Goal: Find specific page/section: Find specific page/section

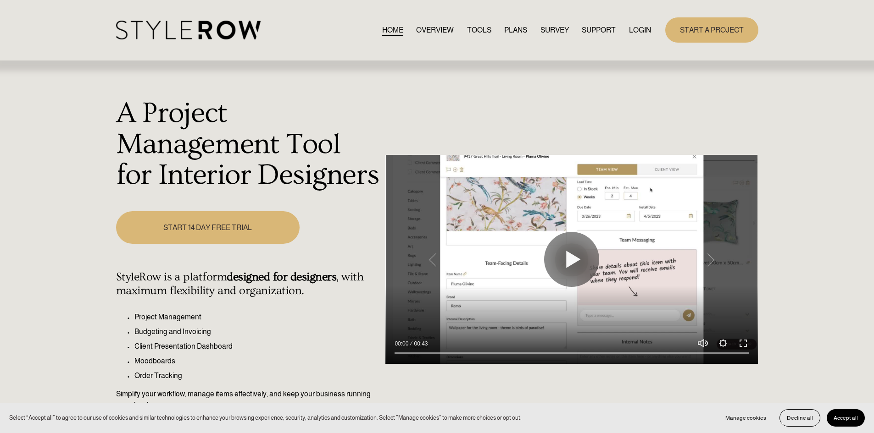
click at [640, 28] on link "LOGIN" at bounding box center [640, 30] width 22 height 12
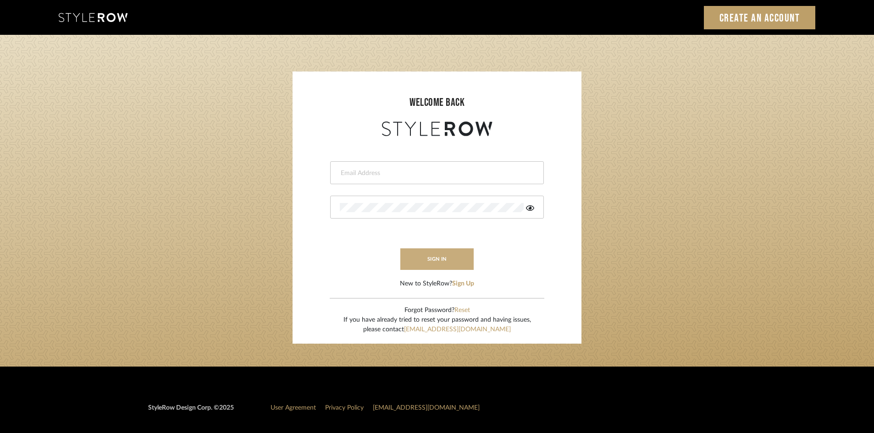
type input "[EMAIL_ADDRESS][DOMAIN_NAME]"
click at [427, 262] on button "sign in" at bounding box center [436, 260] width 73 height 22
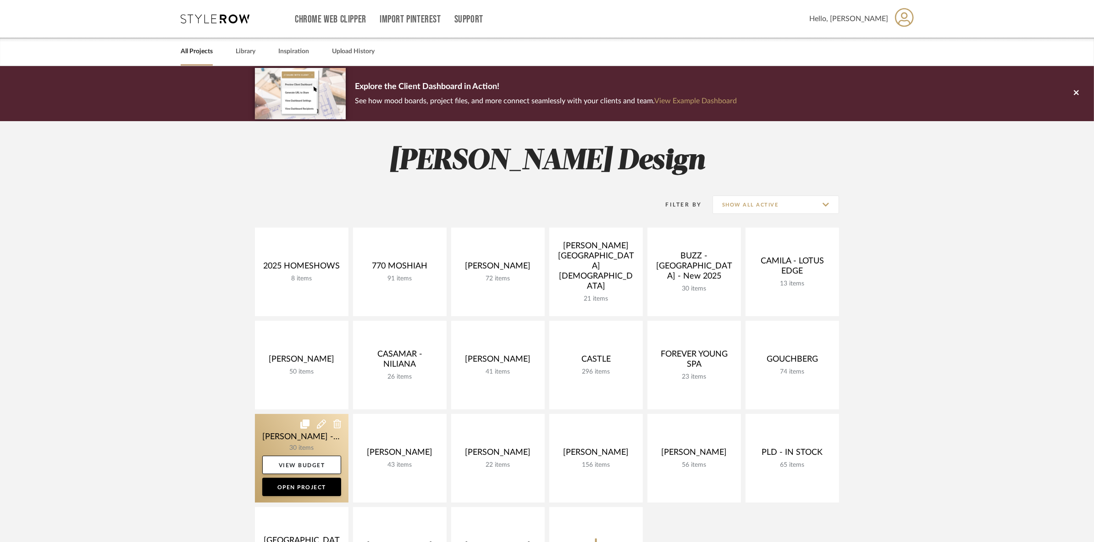
click at [270, 439] on link at bounding box center [302, 458] width 94 height 89
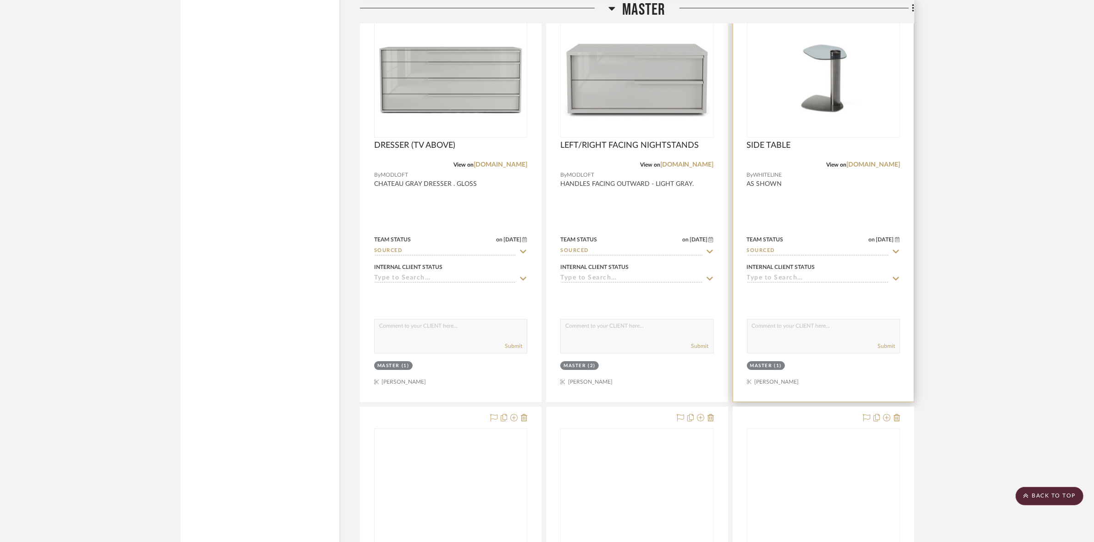
scroll to position [3783, 0]
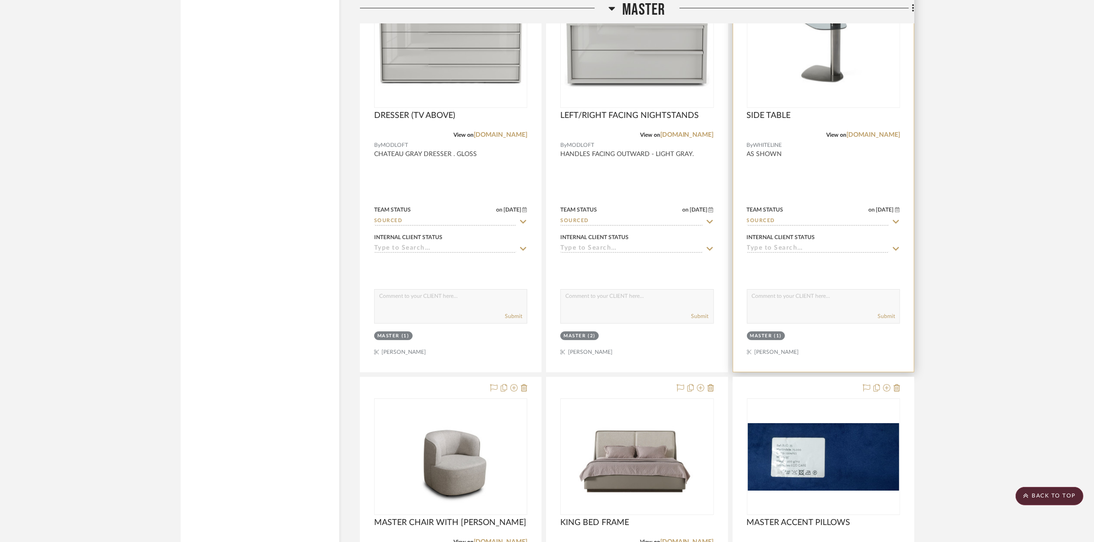
click at [830, 70] on img "0" at bounding box center [823, 49] width 151 height 109
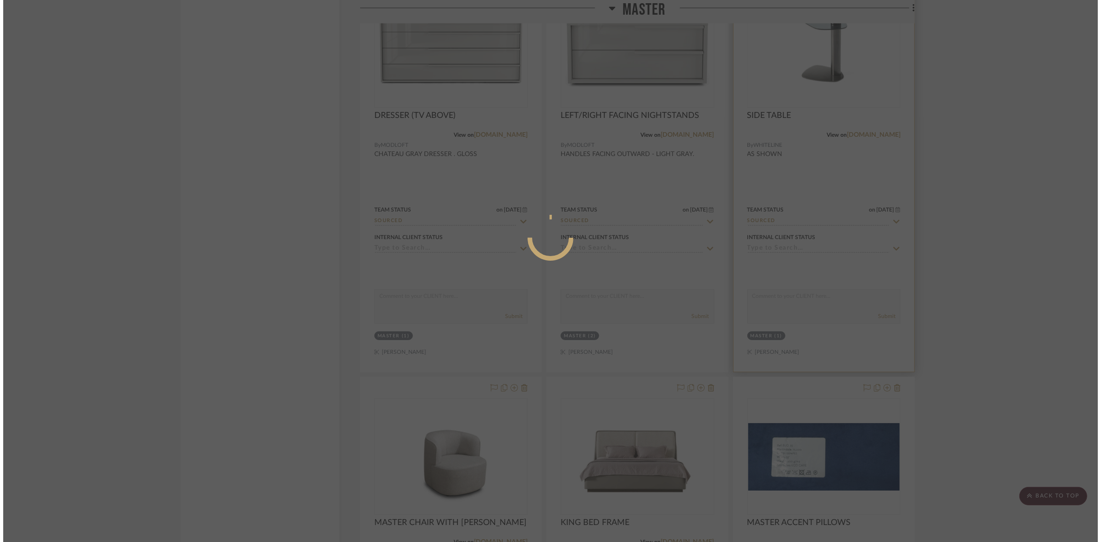
scroll to position [0, 0]
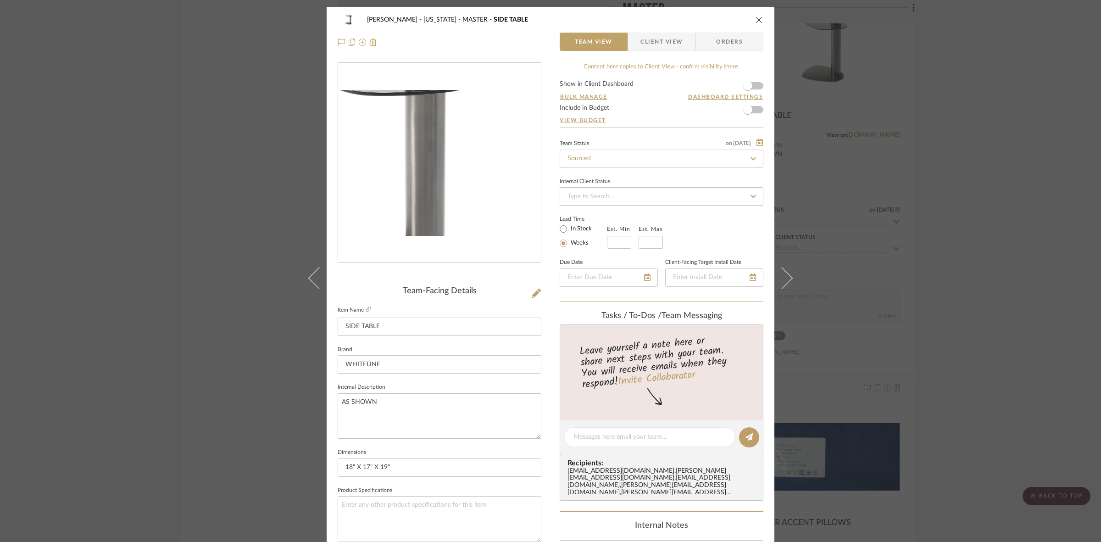
click at [457, 159] on img "0" at bounding box center [439, 163] width 203 height 146
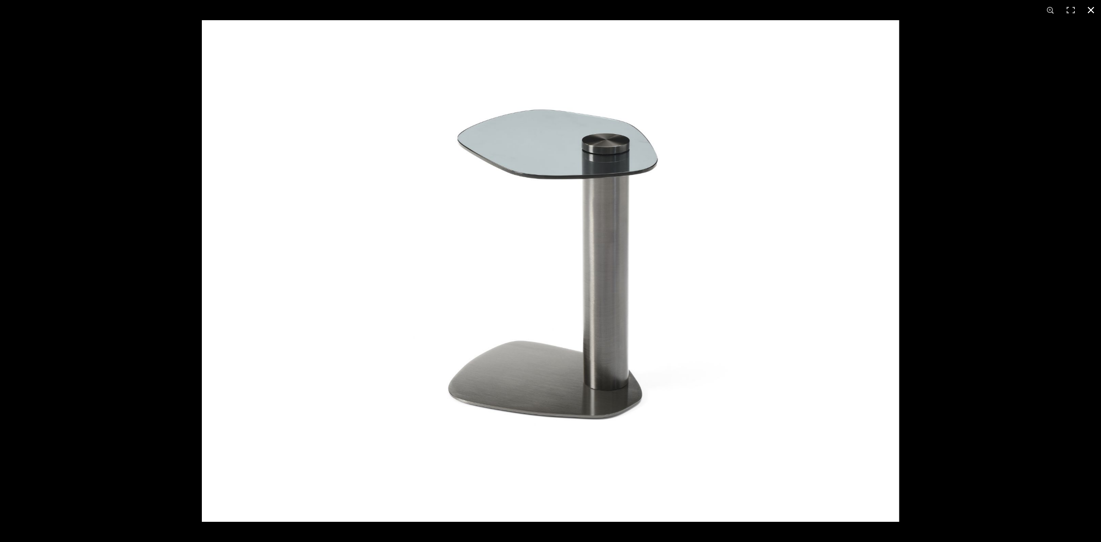
click at [101, 137] on div at bounding box center [550, 271] width 1101 height 542
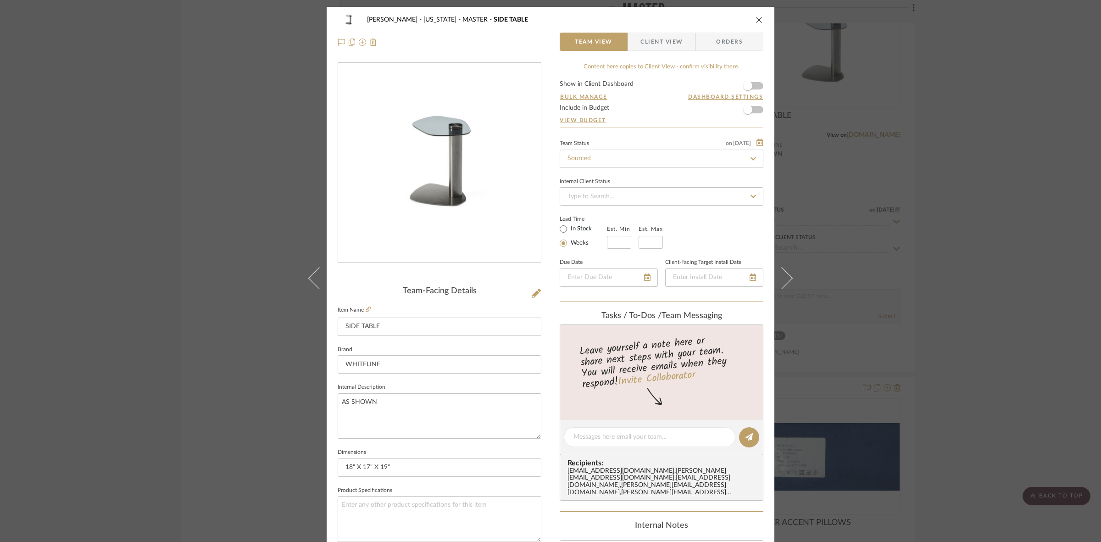
click at [109, 193] on div "GUPTA, ANMOL - NEW YORK MASTER SIDE TABLE Team View Client View Orders Team-Fac…" at bounding box center [550, 271] width 1101 height 542
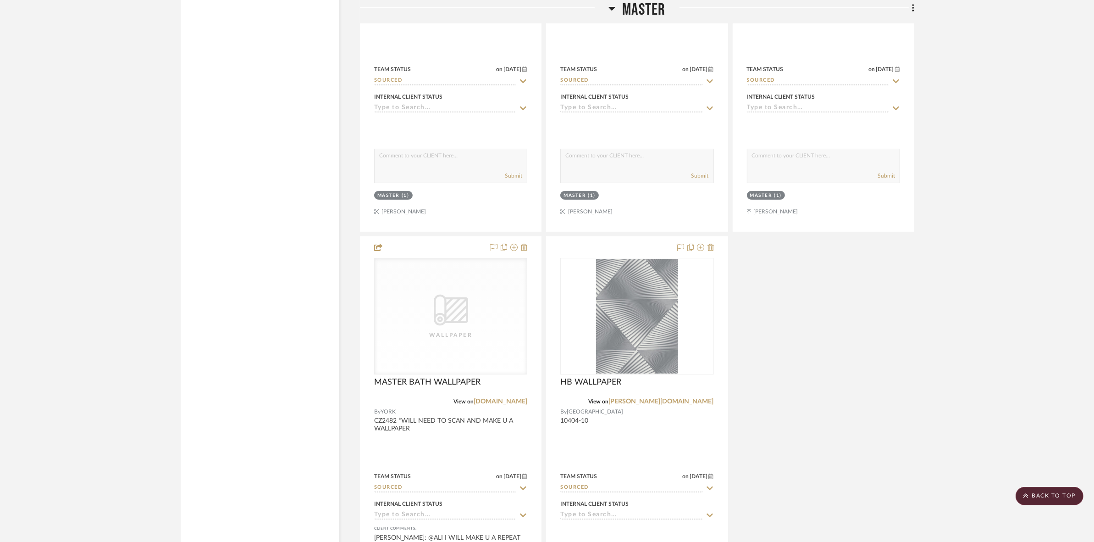
scroll to position [4471, 0]
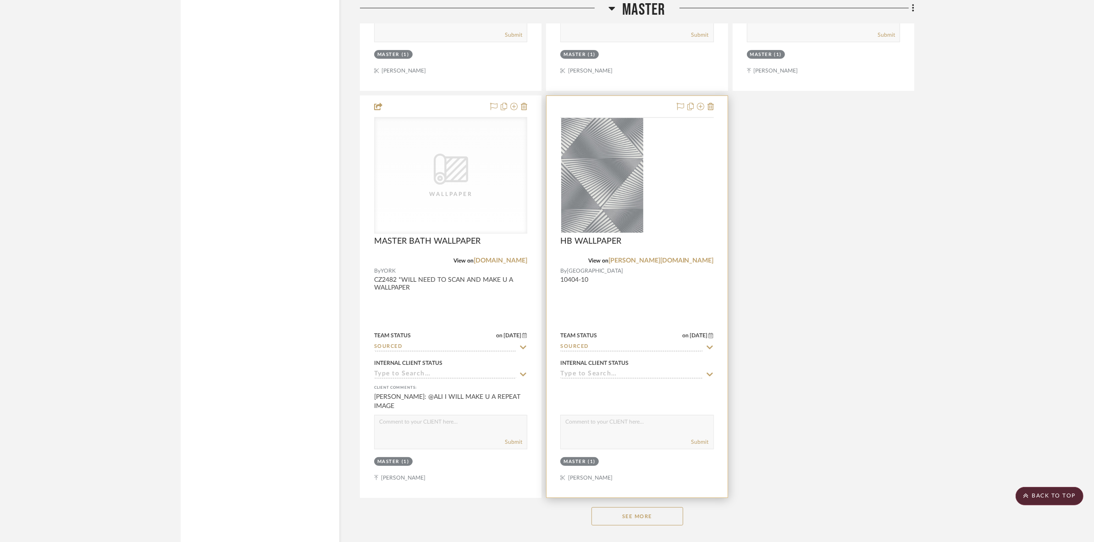
click at [0, 0] on img at bounding box center [0, 0] width 0 height 0
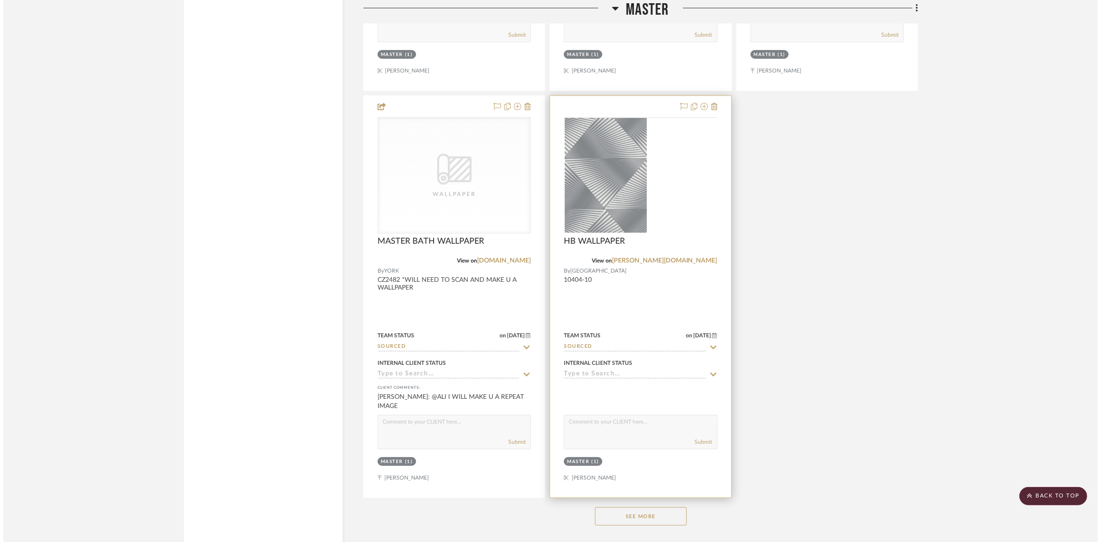
scroll to position [0, 0]
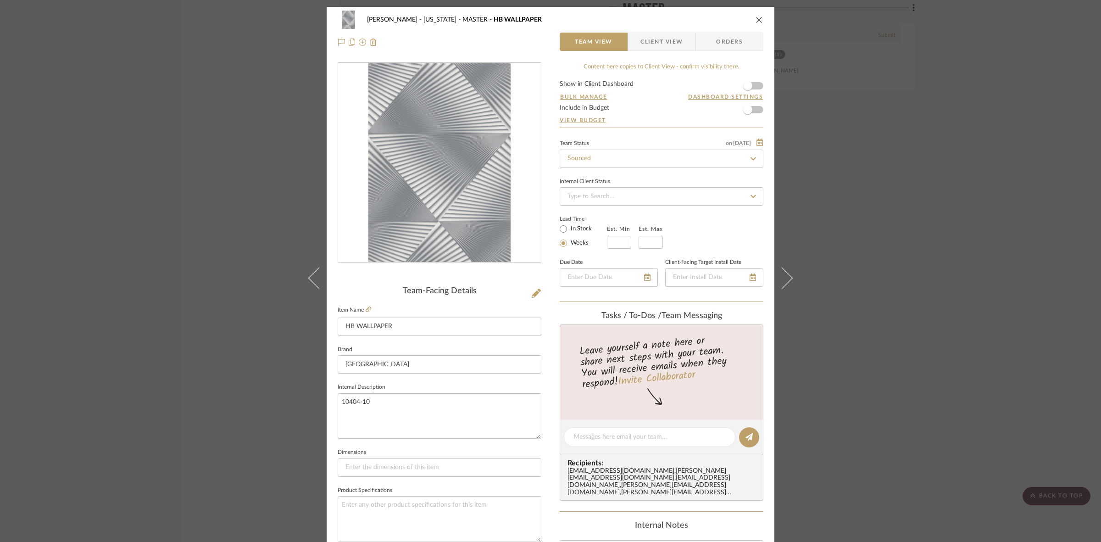
click at [108, 298] on div "GUPTA, ANMOL - NEW YORK MASTER HB WALLPAPER Team View Client View Orders Team-F…" at bounding box center [550, 271] width 1101 height 542
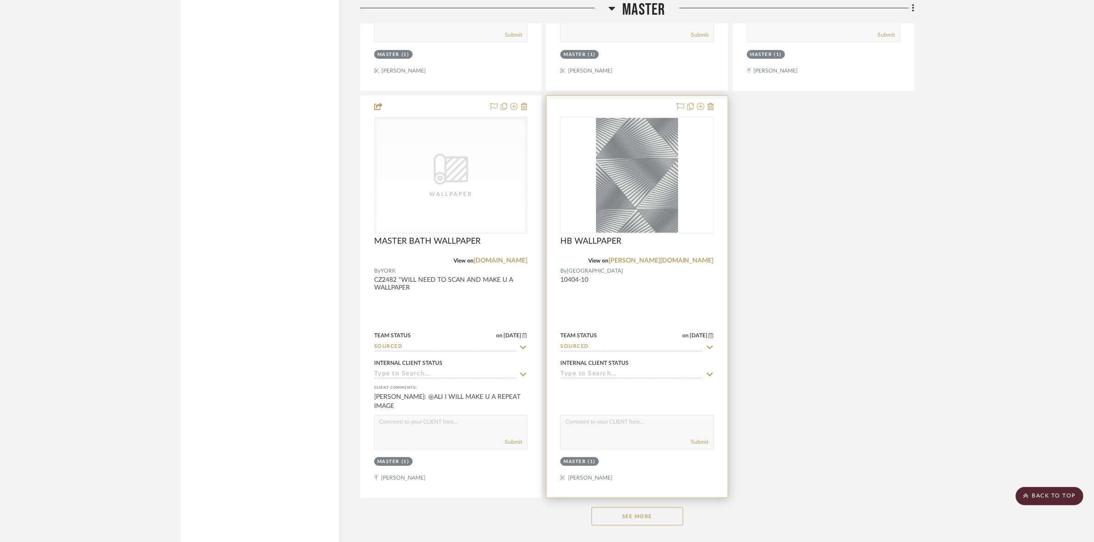
scroll to position [4758, 0]
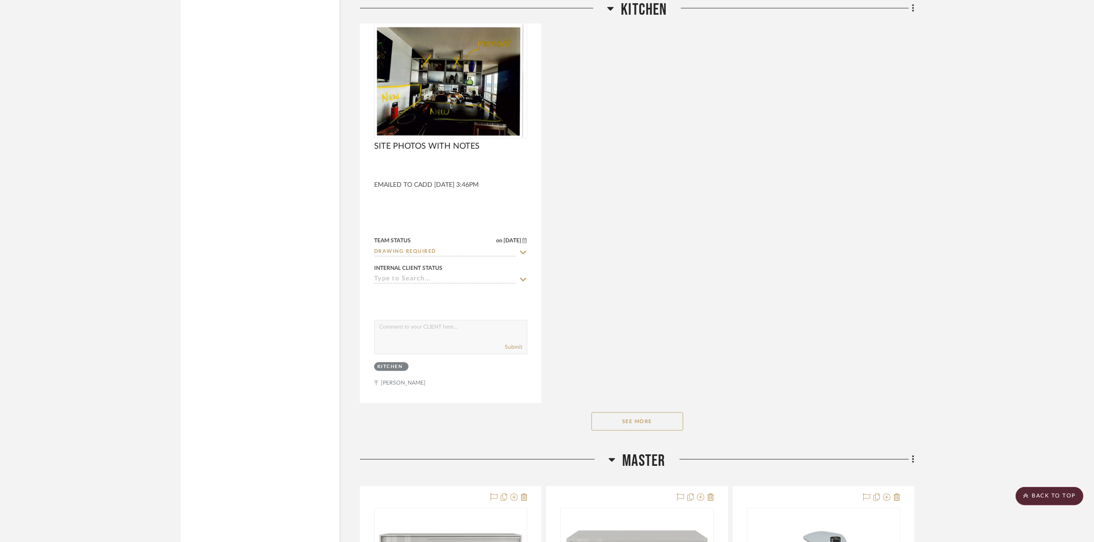
click at [661, 412] on button "See More" at bounding box center [638, 421] width 92 height 18
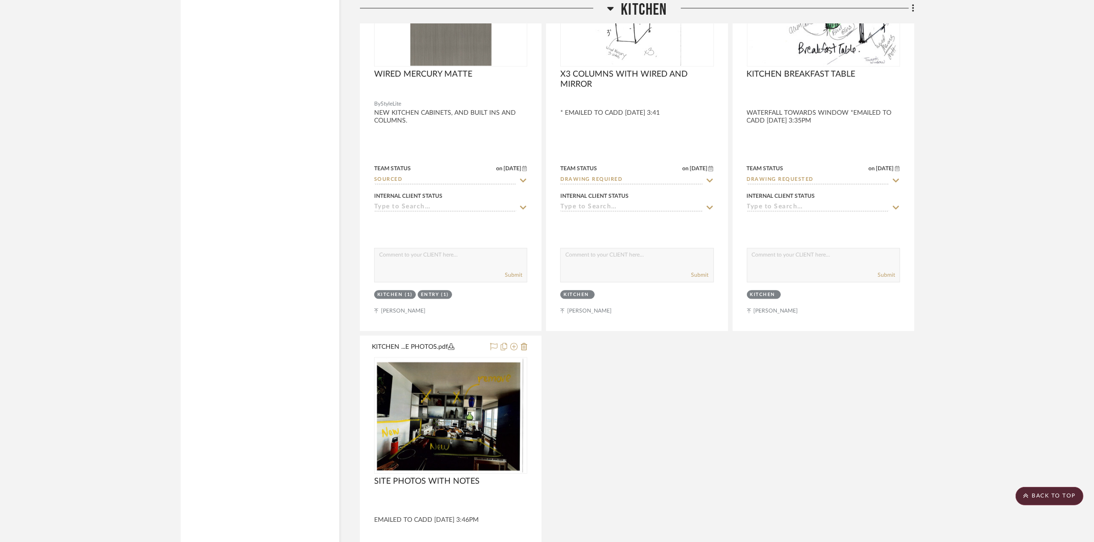
scroll to position [2923, 0]
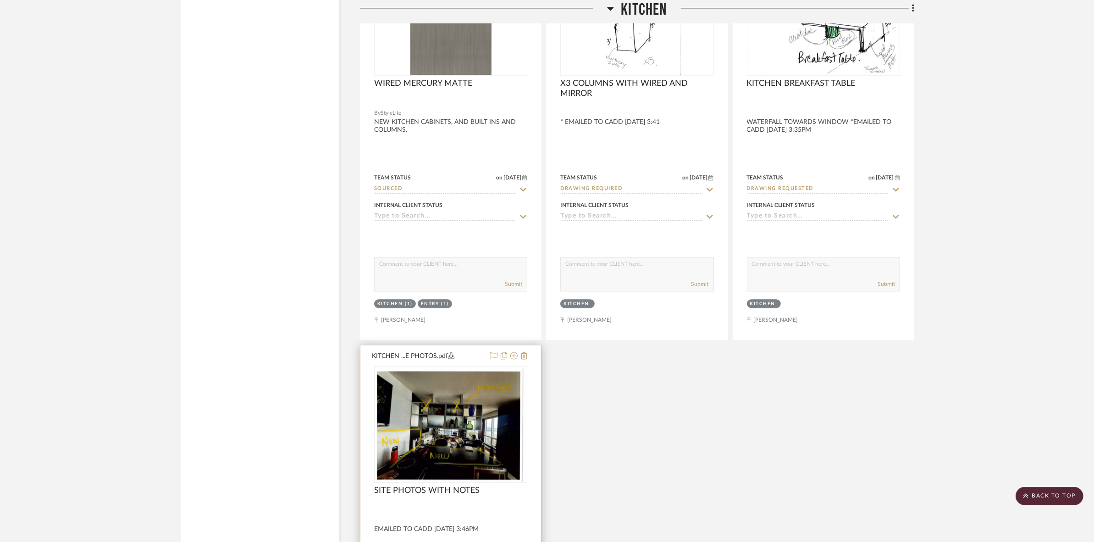
click at [493, 422] on img "0" at bounding box center [450, 424] width 149 height 115
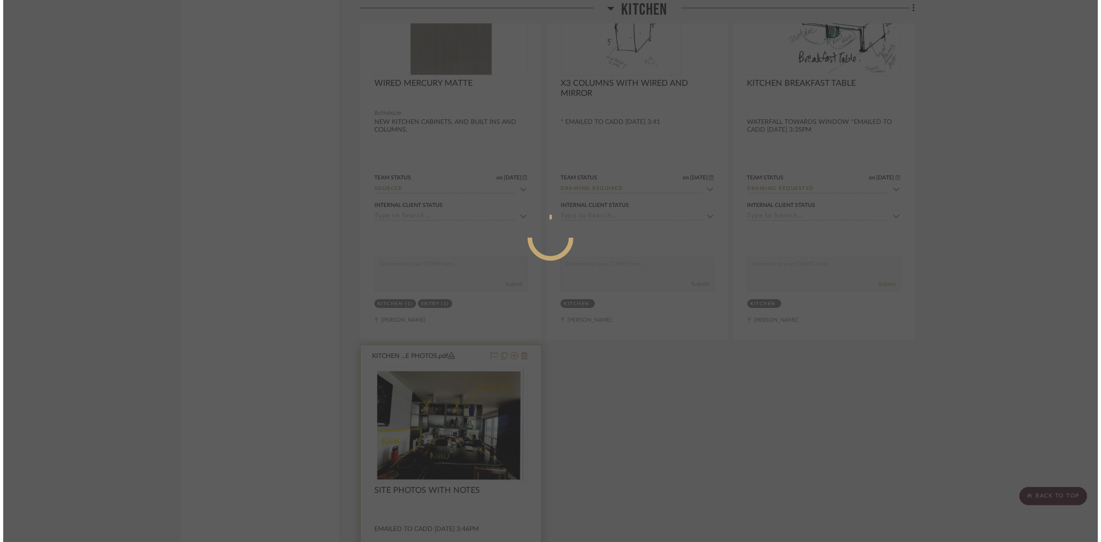
scroll to position [0, 0]
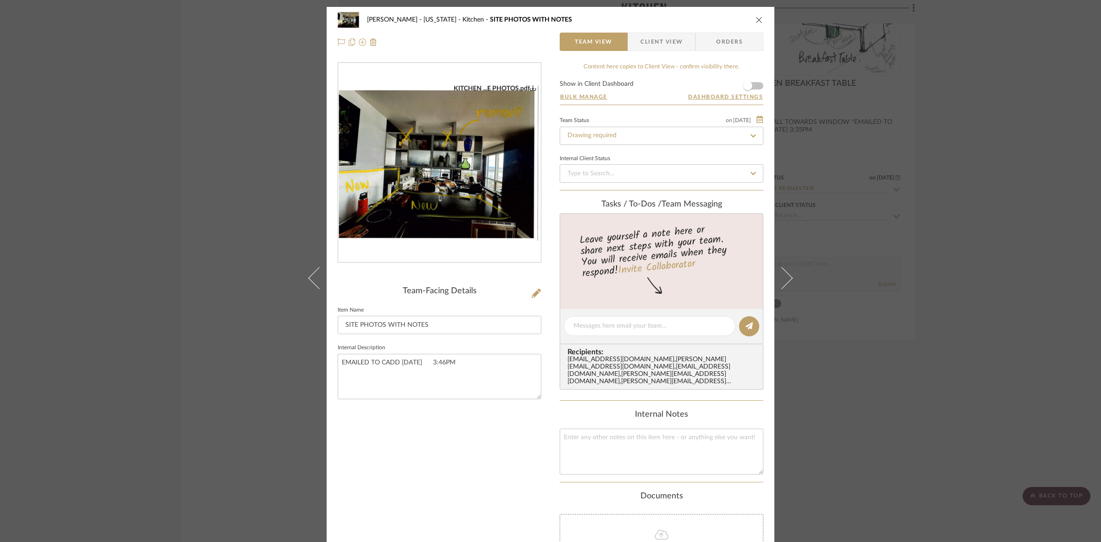
click at [917, 372] on div "GUPTA, ANMOL - NEW YORK Kitchen SITE PHOTOS WITH NOTES Team View Client View Or…" at bounding box center [550, 271] width 1101 height 542
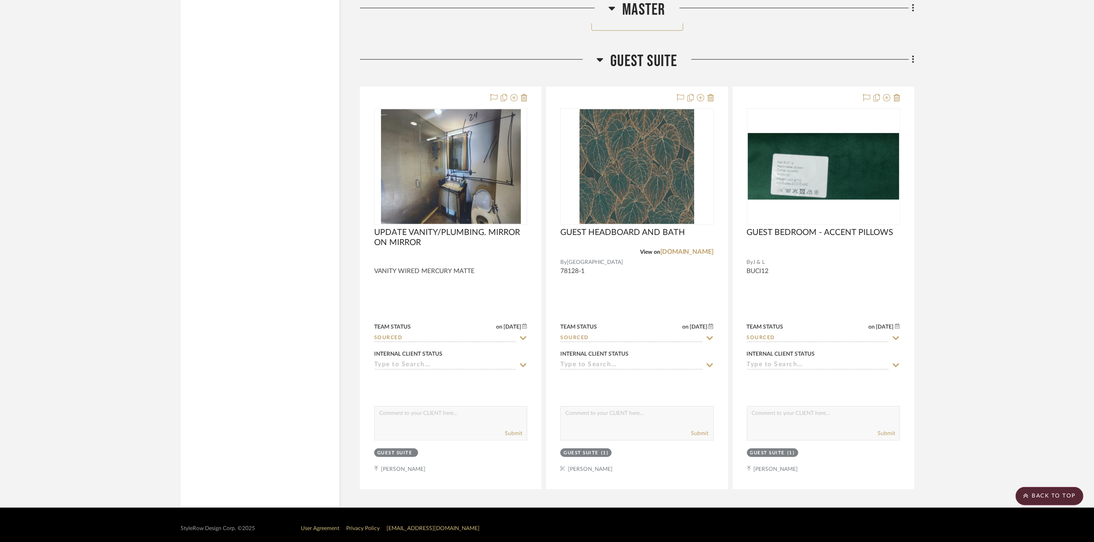
drag, startPoint x: 1023, startPoint y: 231, endPoint x: 991, endPoint y: 325, distance: 99.0
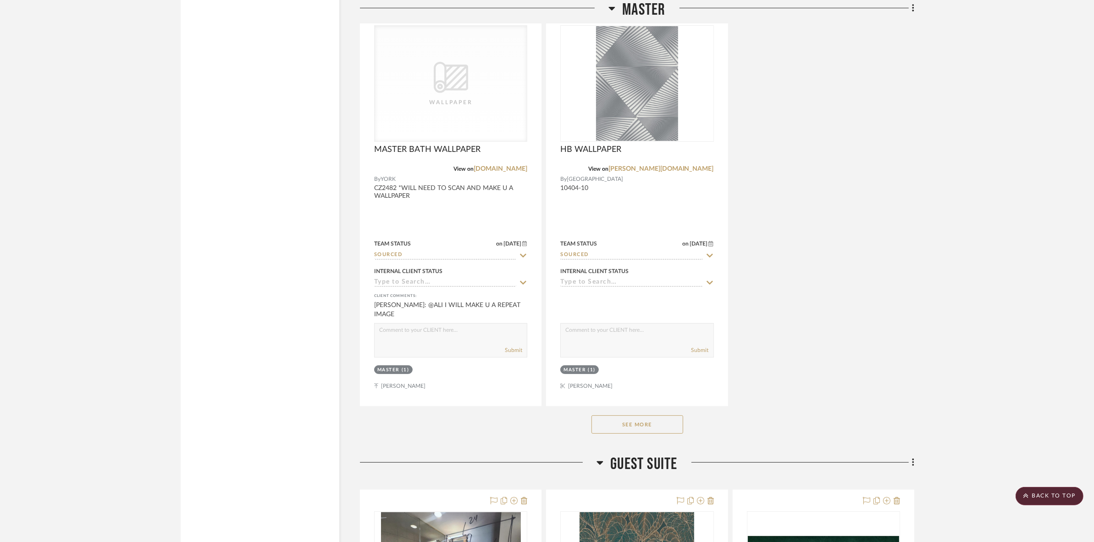
scroll to position [4564, 0]
click at [658, 418] on button "See More" at bounding box center [638, 423] width 92 height 18
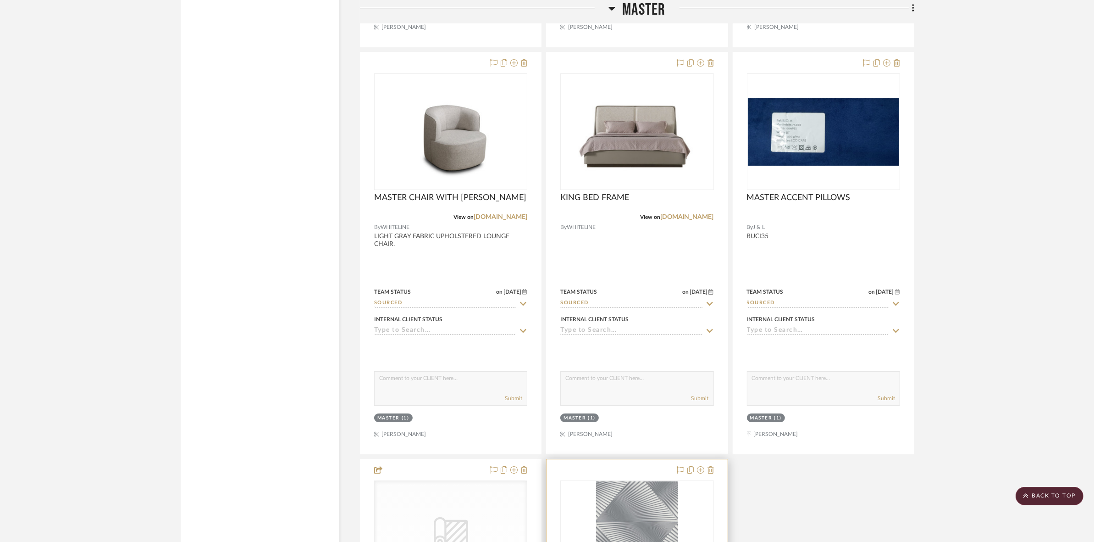
scroll to position [4220, 0]
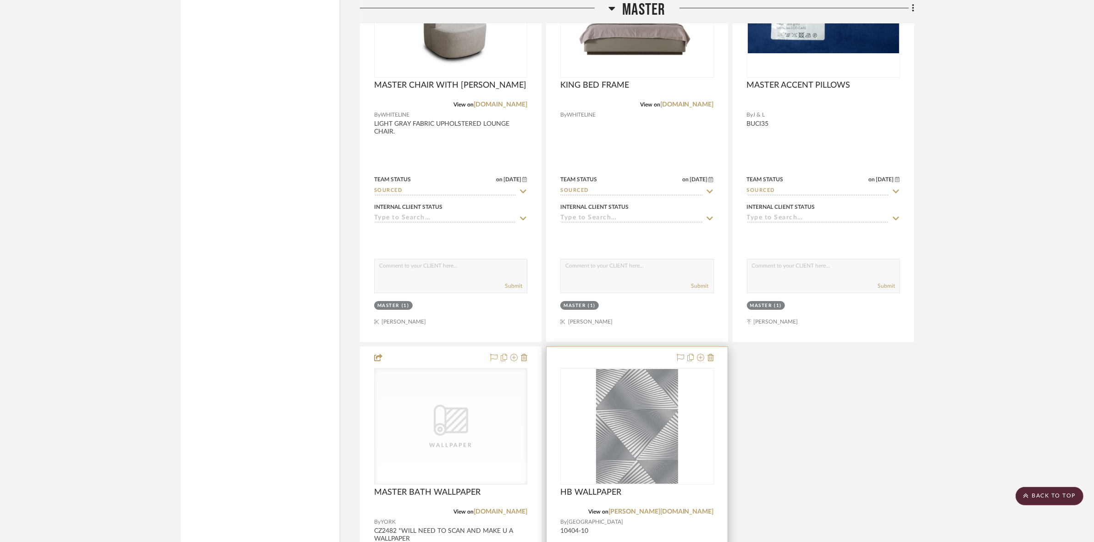
click at [661, 398] on img "0" at bounding box center [637, 426] width 82 height 115
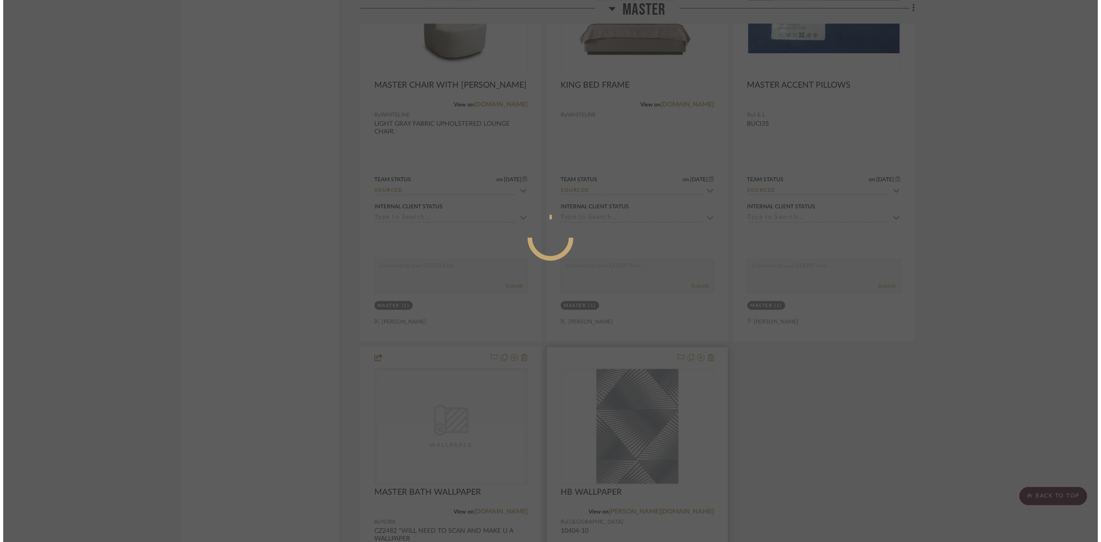
scroll to position [0, 0]
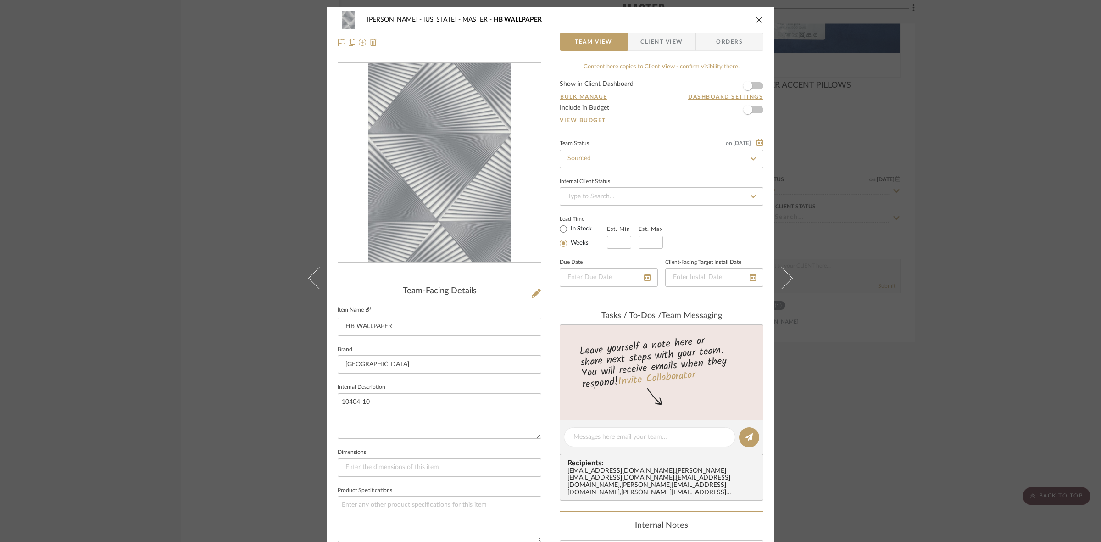
click at [367, 308] on icon at bounding box center [368, 309] width 6 height 6
